Goal: Information Seeking & Learning: Learn about a topic

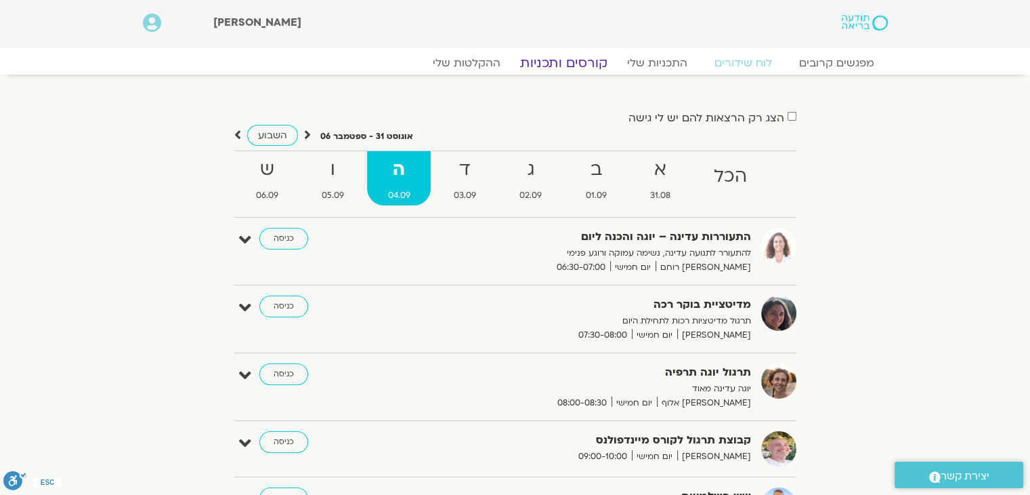
click at [588, 62] on link "קורסים ותכניות" at bounding box center [563, 63] width 119 height 16
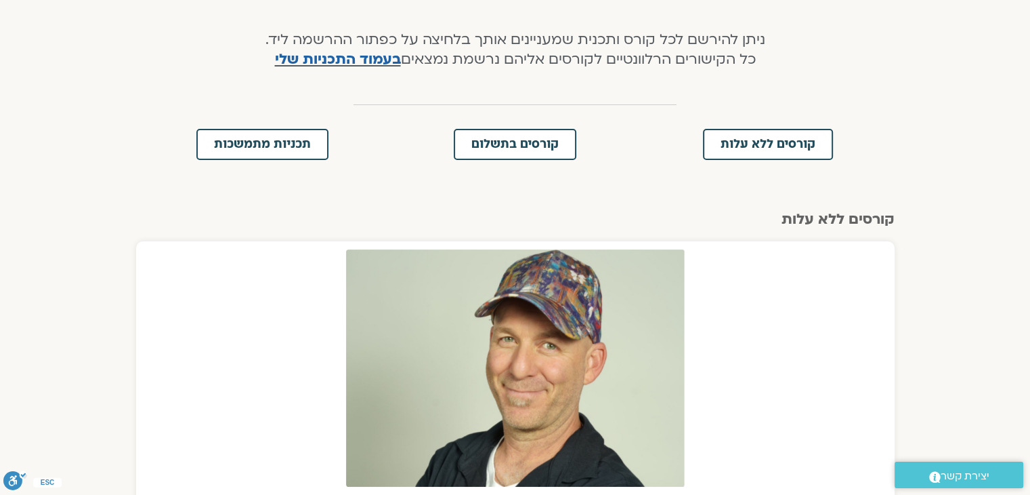
scroll to position [271, 0]
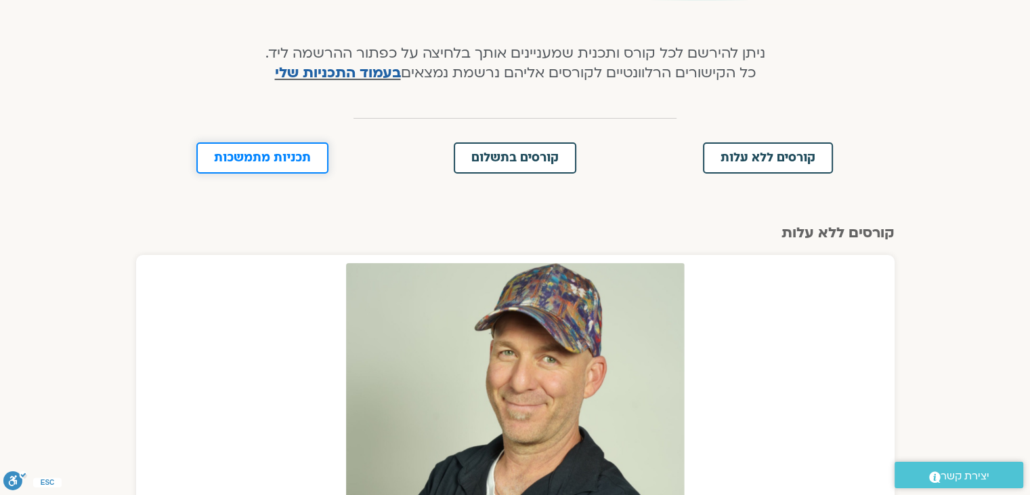
click at [299, 157] on span "תכניות מתמשכות" at bounding box center [262, 158] width 97 height 12
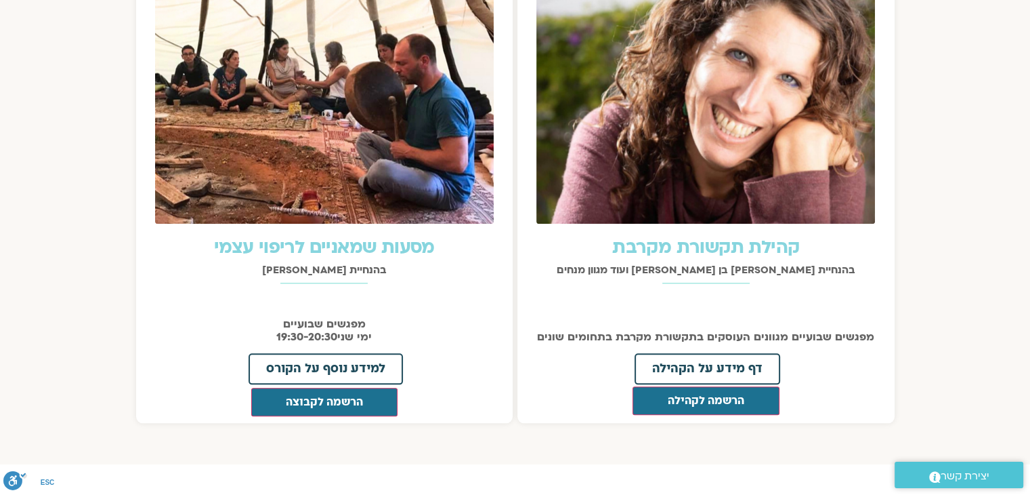
scroll to position [1482, 0]
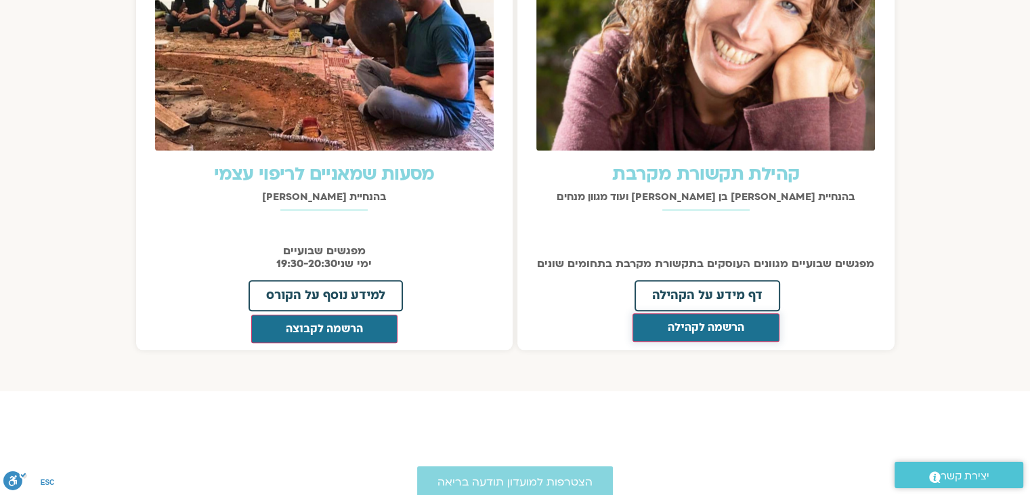
click at [693, 324] on button "הרשמה לקהילה" at bounding box center [706, 327] width 147 height 28
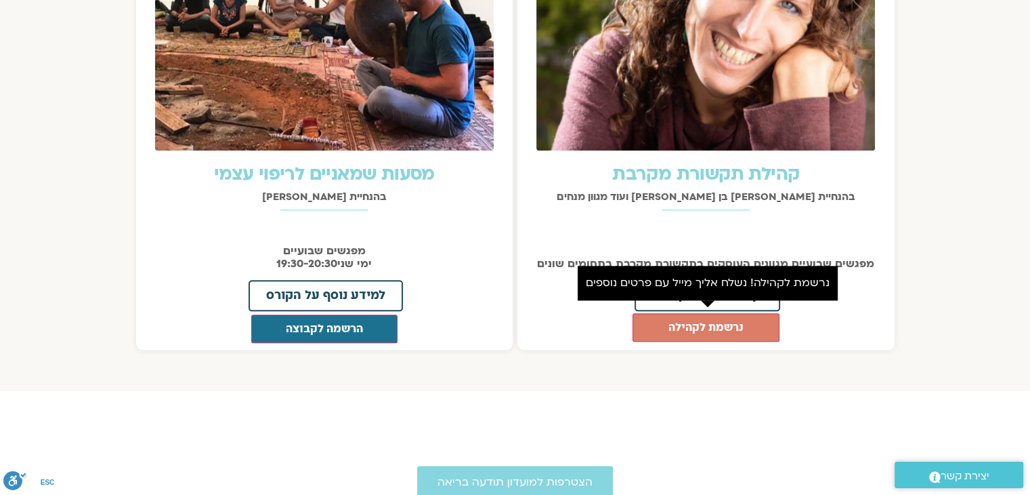
click at [627, 237] on div at bounding box center [706, 237] width 364 height 41
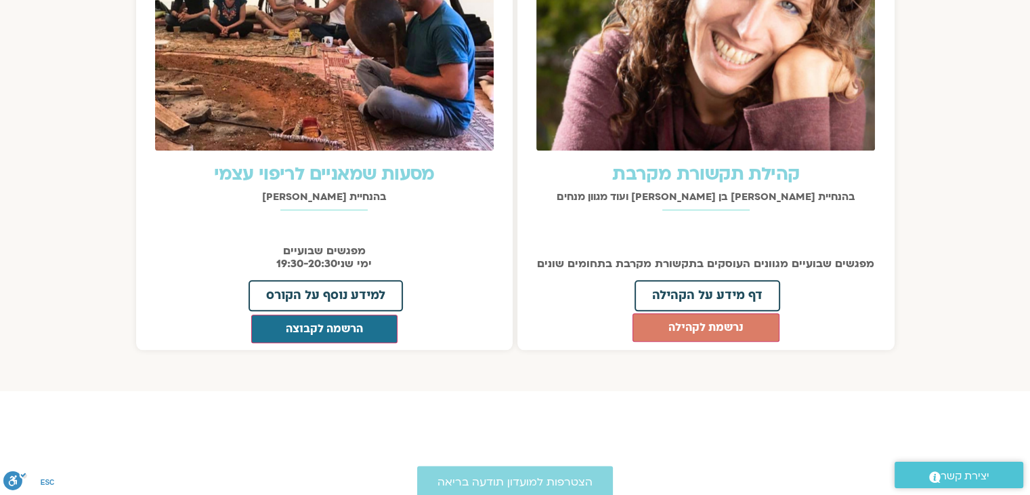
click at [688, 170] on link "קהילת תקשורת מקרבת" at bounding box center [705, 174] width 187 height 24
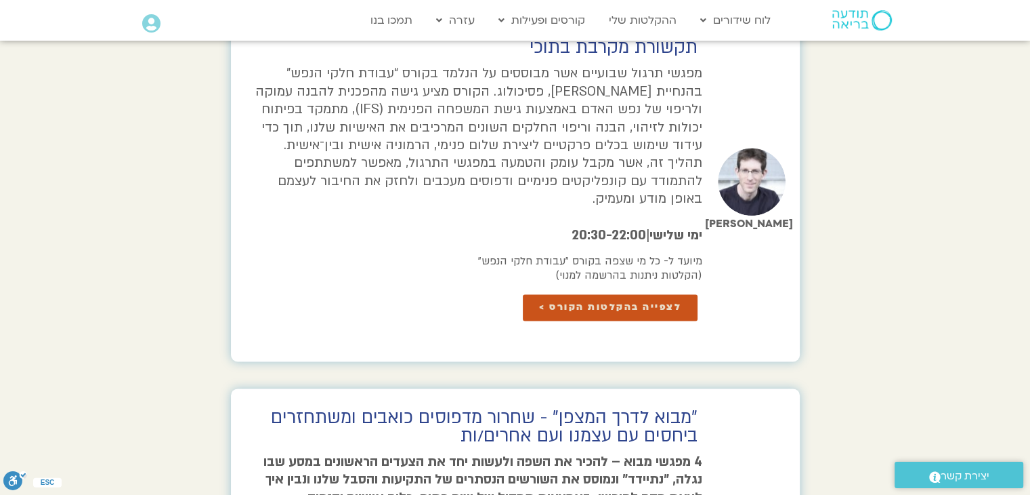
scroll to position [1762, 0]
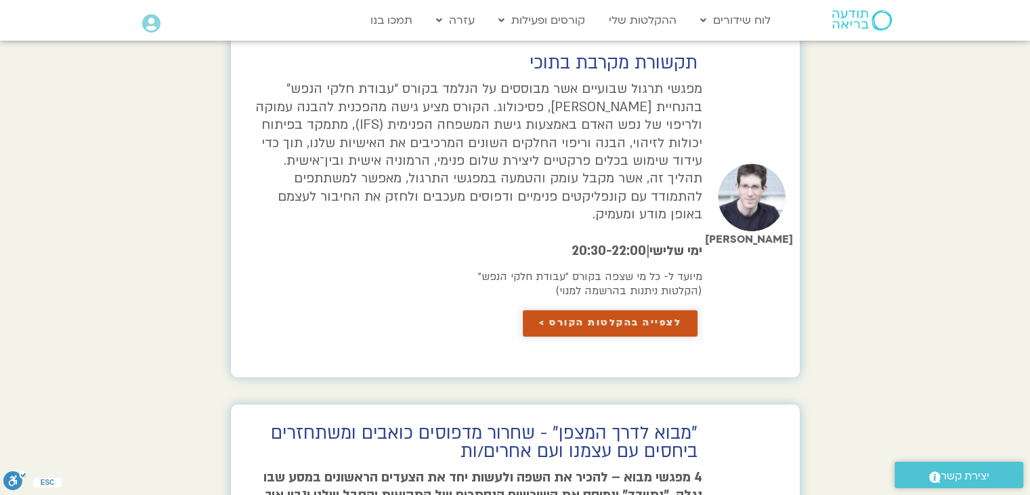
click at [604, 318] on span "לצפייה בהקלטות הקורס >" at bounding box center [610, 323] width 142 height 10
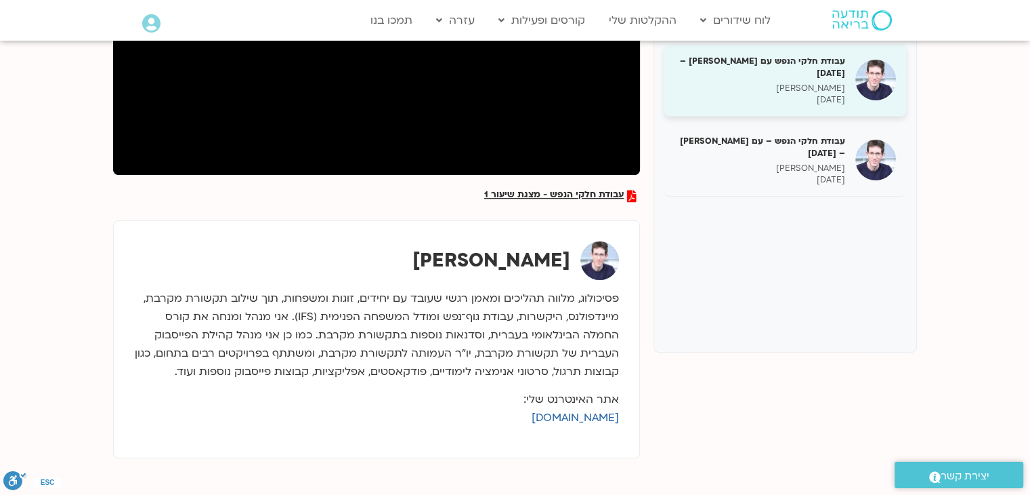
scroll to position [68, 0]
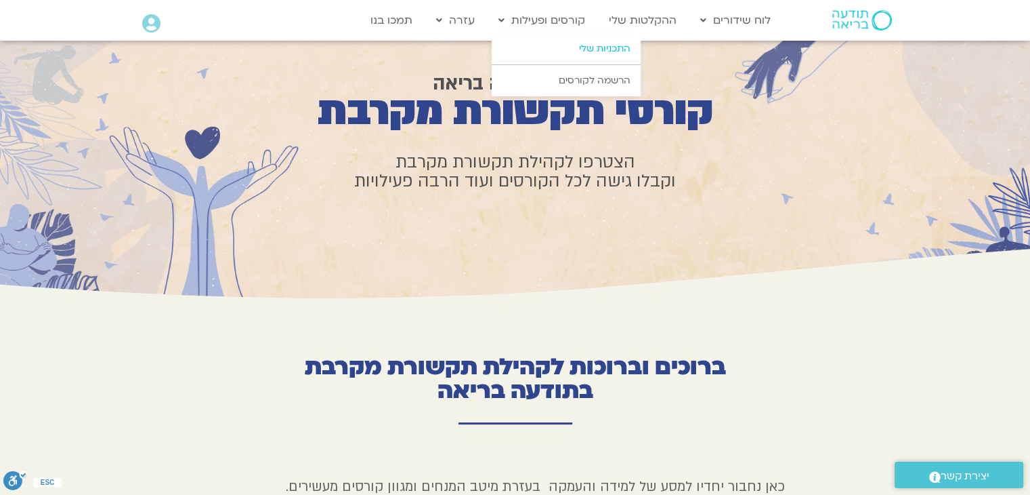
click at [556, 45] on link "התכניות שלי" at bounding box center [566, 48] width 149 height 31
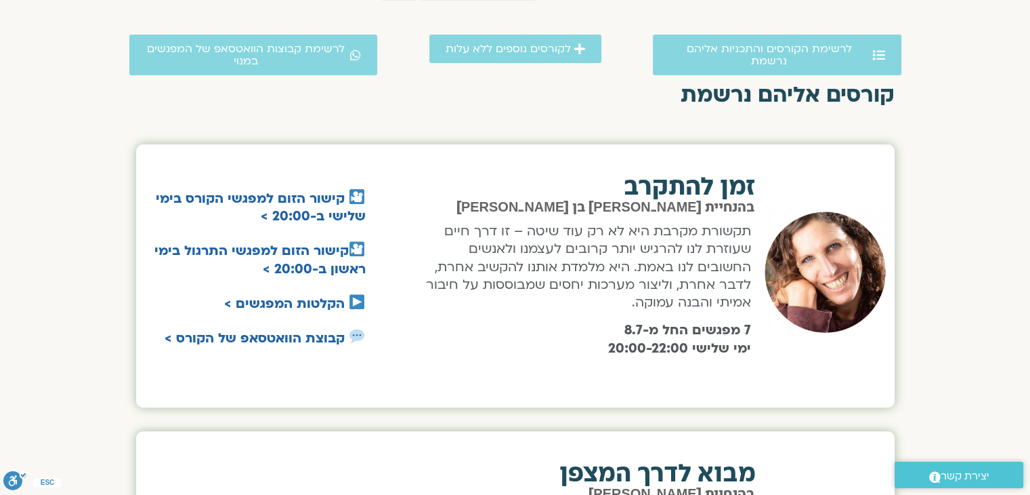
scroll to position [407, 0]
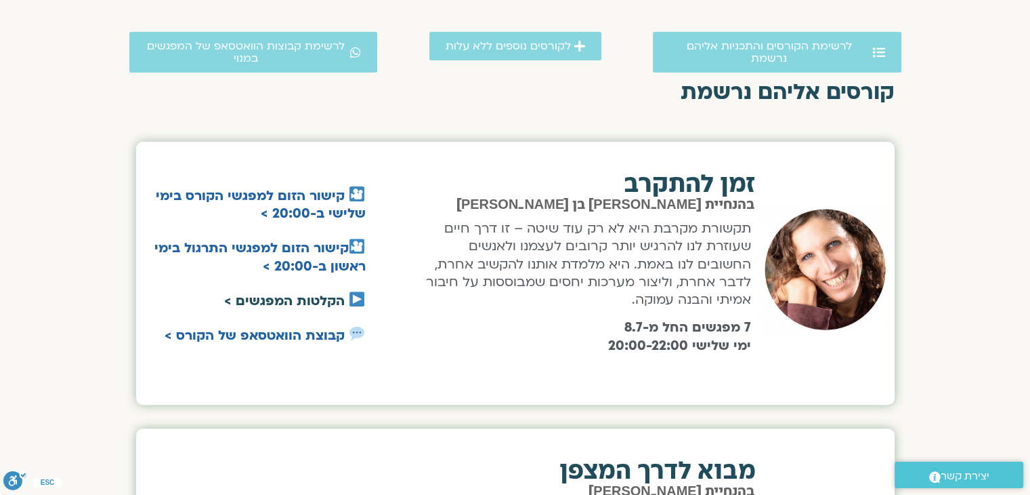
click at [314, 296] on link "הקלטות המפגשים >" at bounding box center [284, 301] width 121 height 18
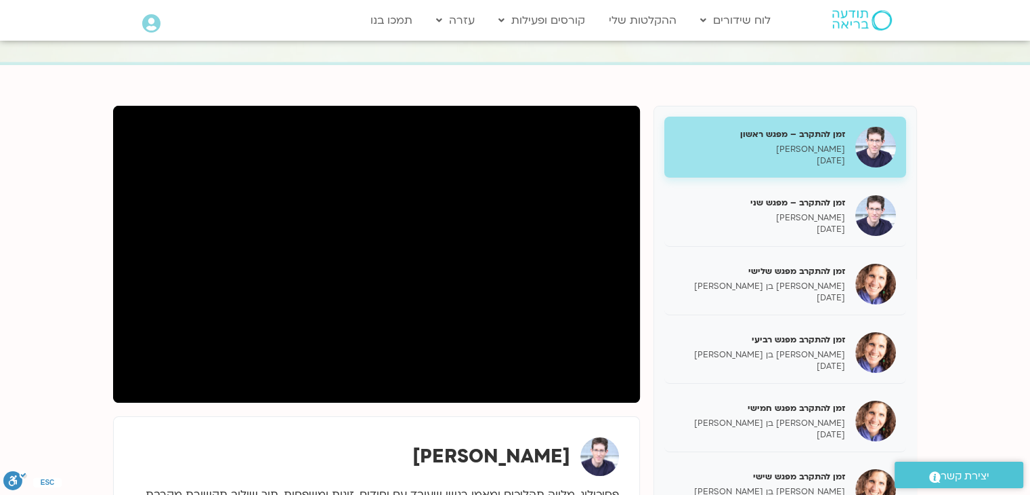
scroll to position [136, 0]
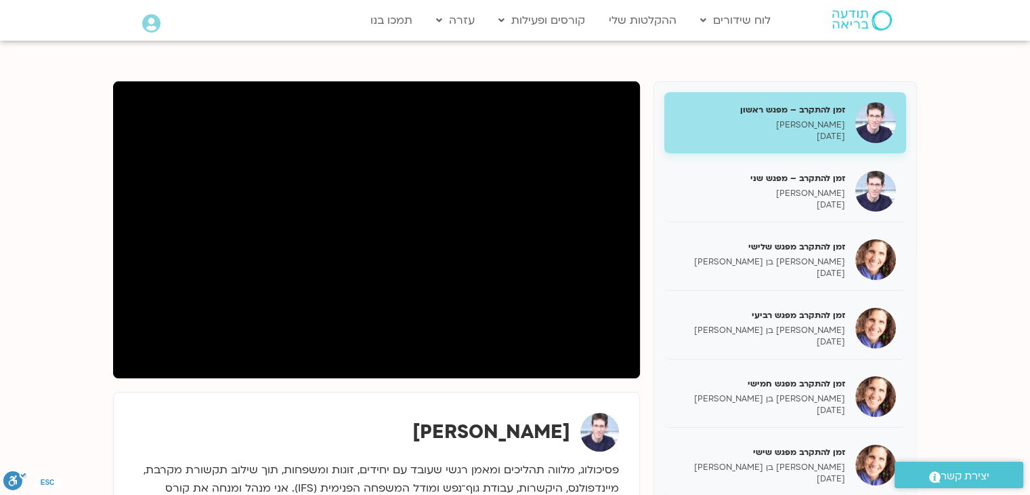
drag, startPoint x: 991, startPoint y: 257, endPoint x: 957, endPoint y: 269, distance: 35.8
click at [991, 257] on section "זמן להתקרב – מפגש ראשון [PERSON_NAME] [DATE] זמן להתקרב – מפגש שני [PERSON_NAME…" at bounding box center [515, 376] width 1030 height 670
